Goal: Transaction & Acquisition: Purchase product/service

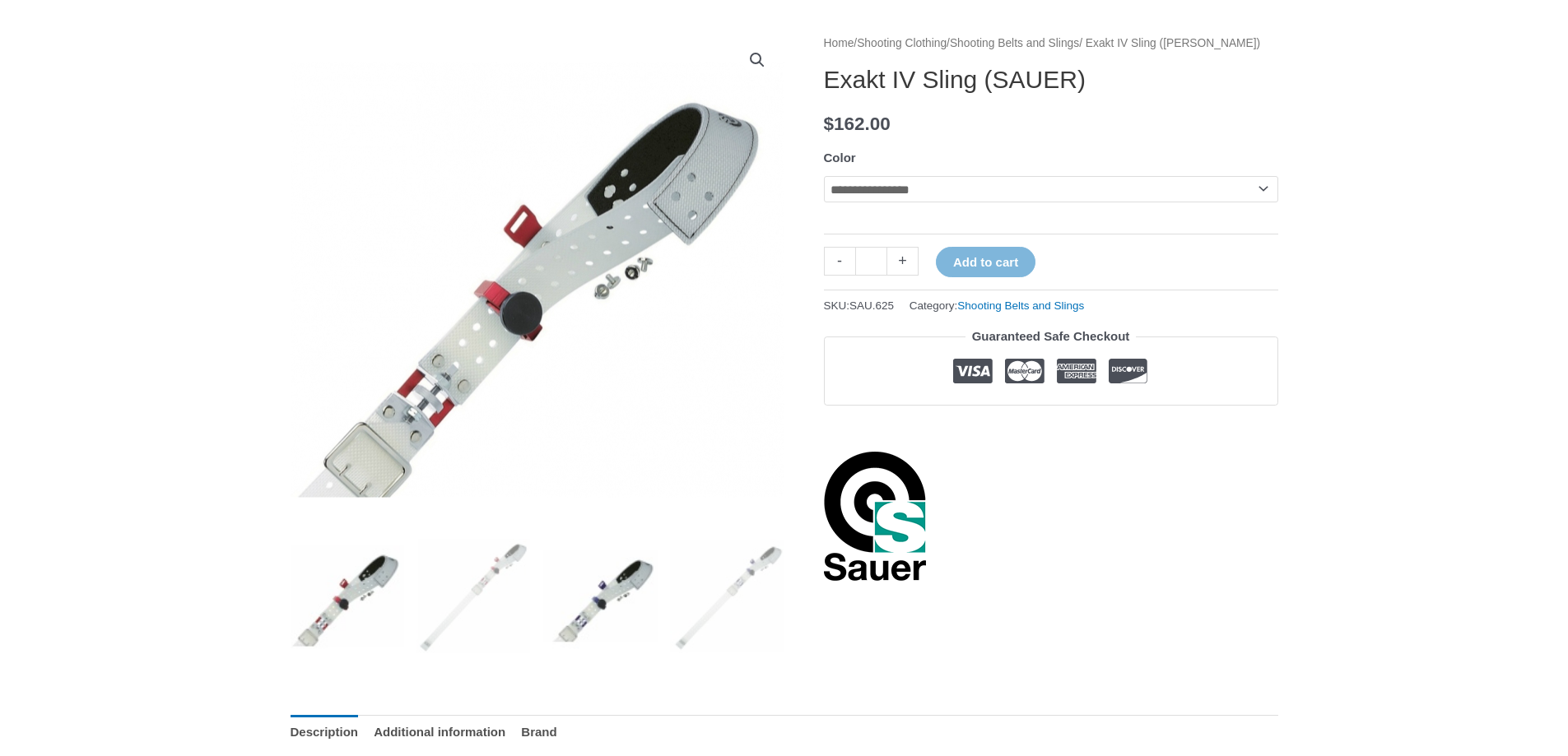
scroll to position [220, 0]
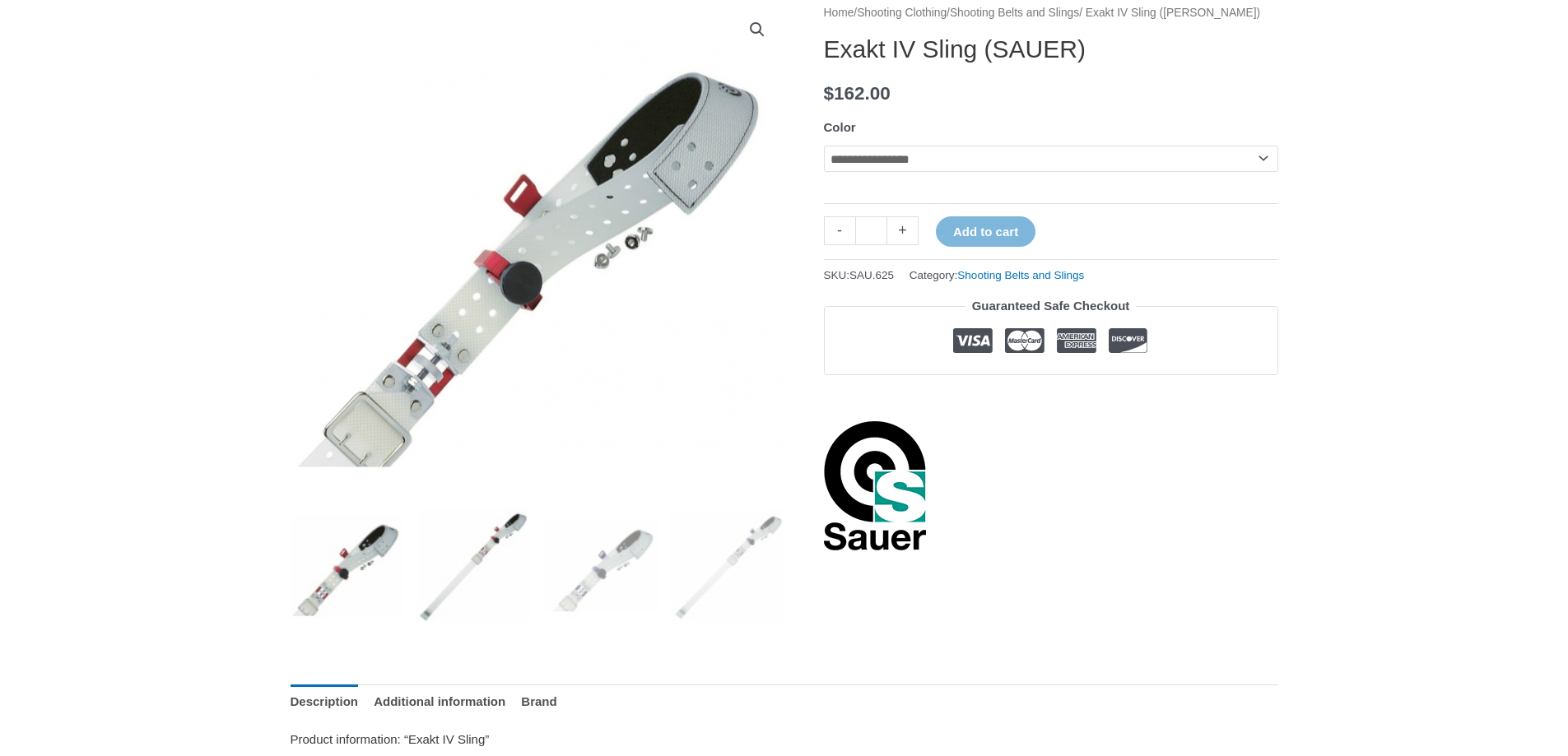
click at [494, 566] on img at bounding box center [474, 566] width 115 height 115
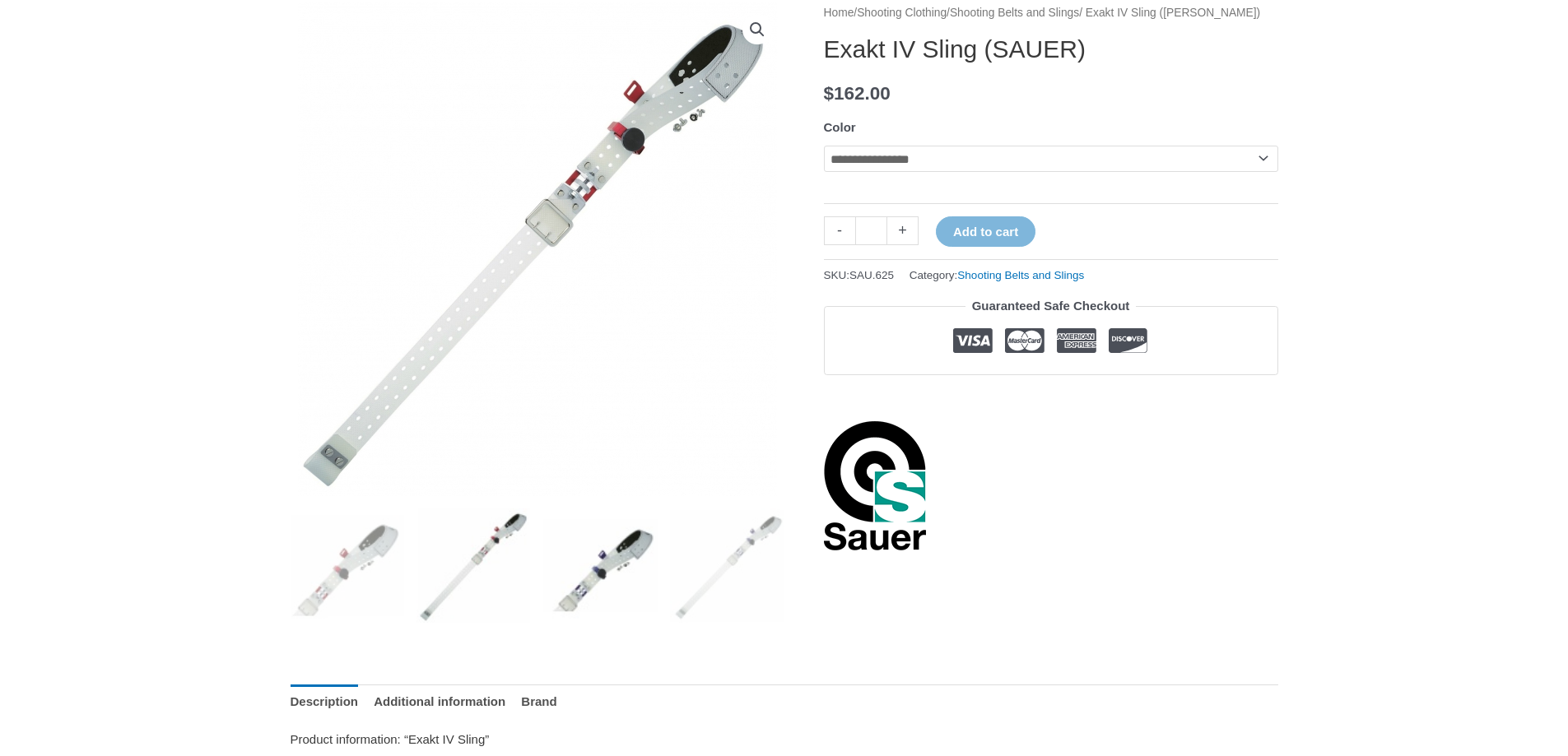
click at [590, 576] on img at bounding box center [600, 566] width 115 height 115
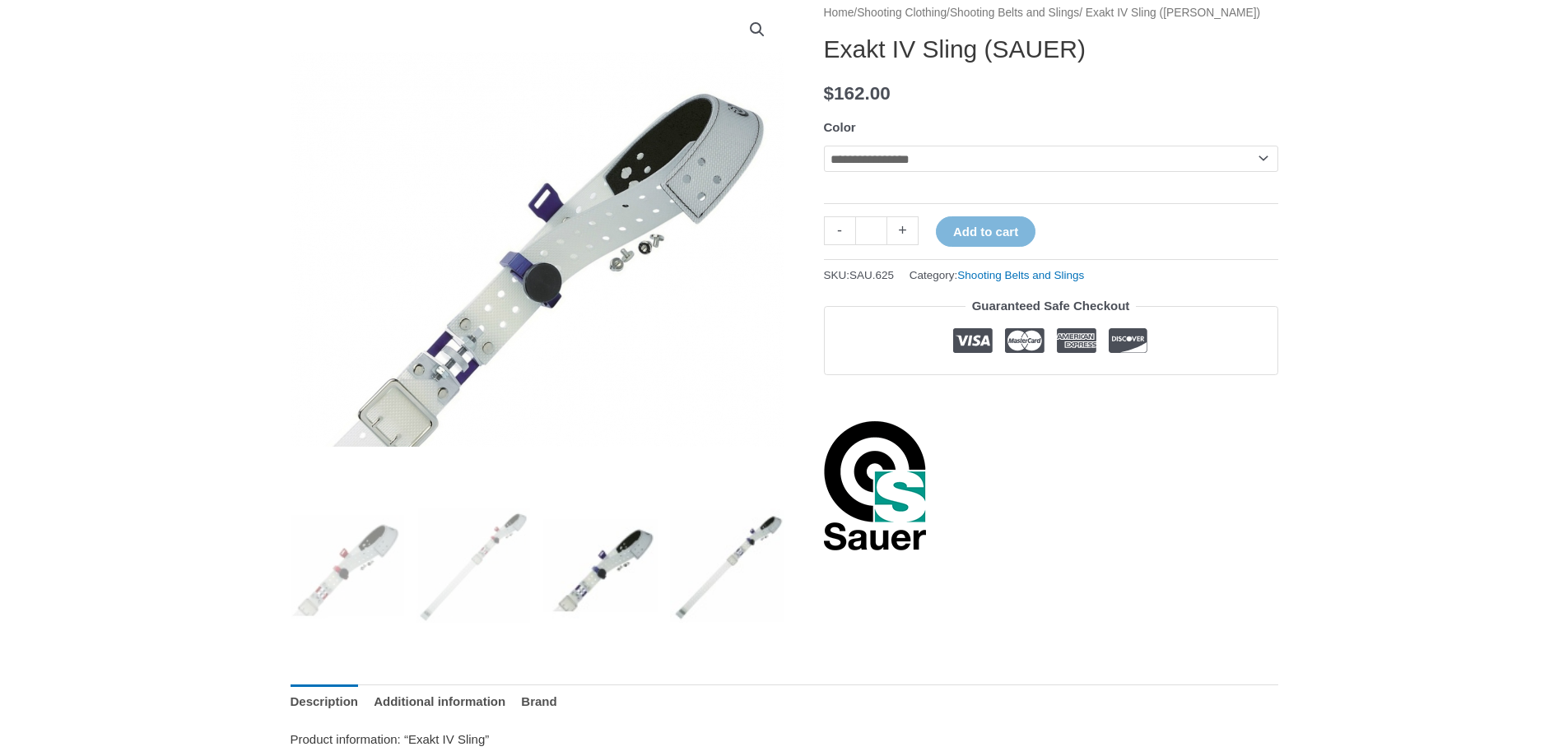
click at [736, 579] on img at bounding box center [727, 566] width 115 height 115
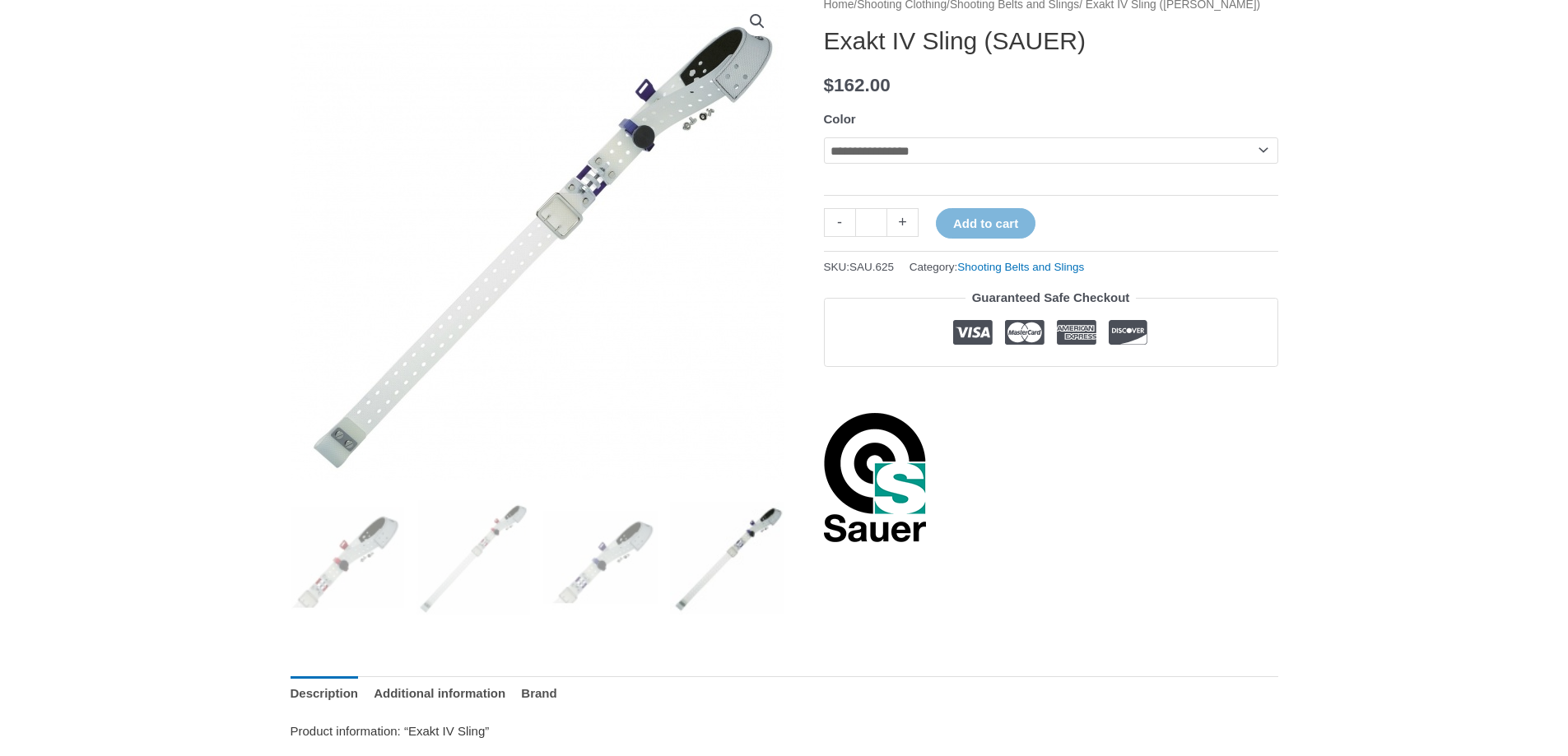
scroll to position [109, 0]
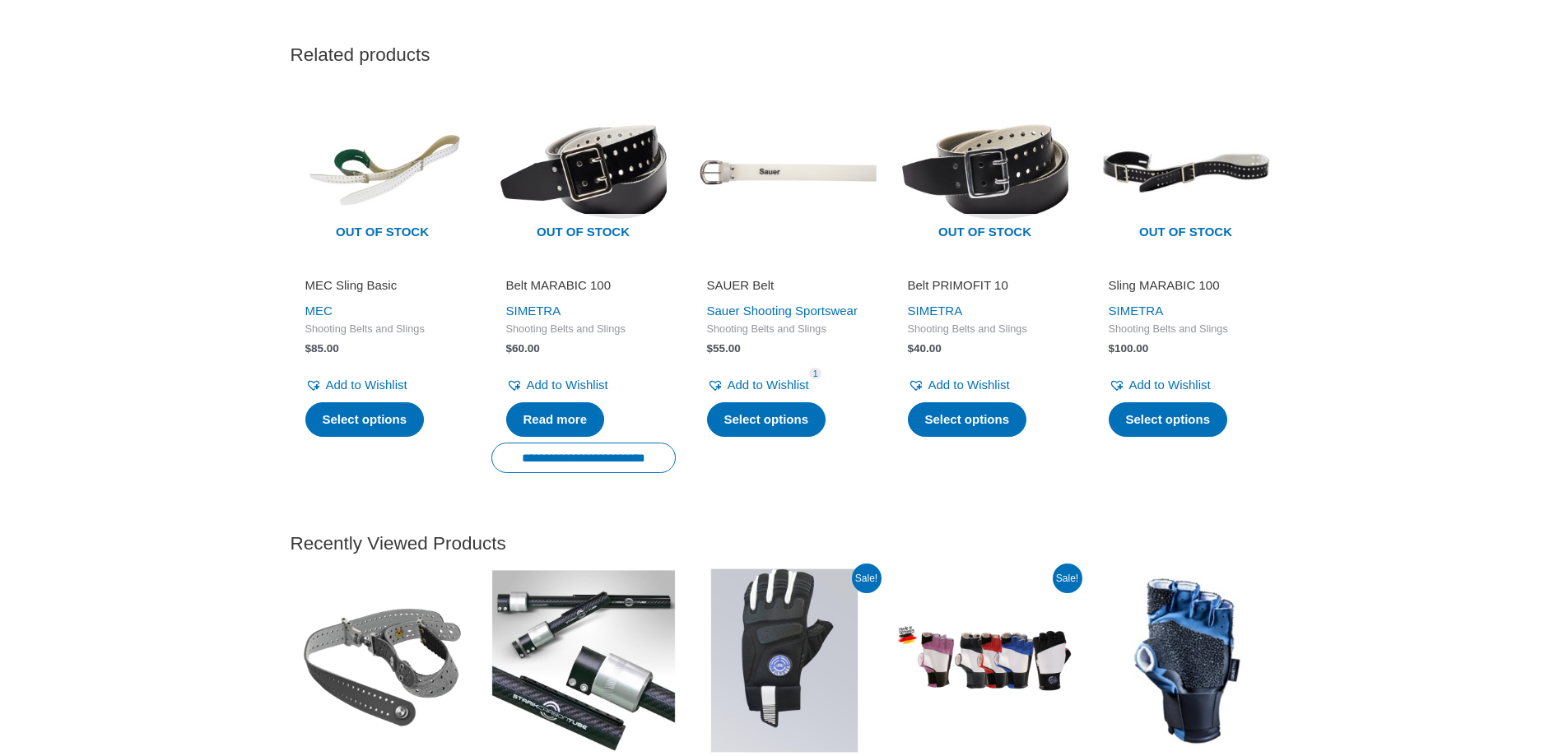
scroll to position [2743, 0]
